Goal: Book appointment/travel/reservation

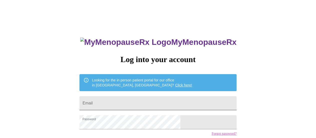
click at [128, 100] on input "Email" at bounding box center [158, 103] width 157 height 14
type input "[EMAIL_ADDRESS][DOMAIN_NAME]"
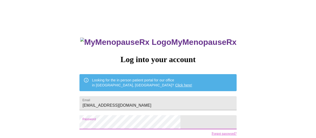
scroll to position [38, 0]
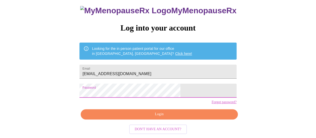
click at [152, 116] on span "Login" at bounding box center [160, 114] width 146 height 6
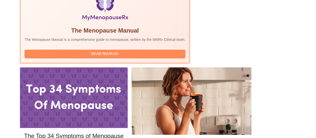
scroll to position [184, 0]
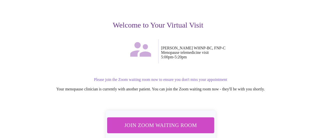
scroll to position [71, 0]
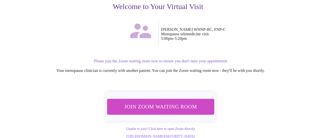
click at [147, 102] on span "Join Zoom Waiting Room" at bounding box center [161, 106] width 94 height 9
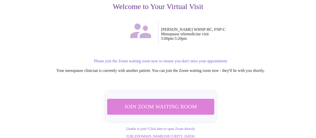
click at [165, 102] on span "Join Zoom Waiting Room" at bounding box center [161, 106] width 95 height 9
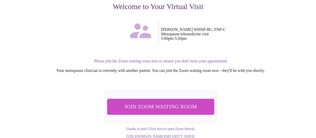
click at [152, 102] on span "Join Zoom Waiting Room" at bounding box center [161, 106] width 94 height 9
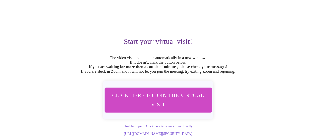
scroll to position [40, 0]
